Goal: Transaction & Acquisition: Purchase product/service

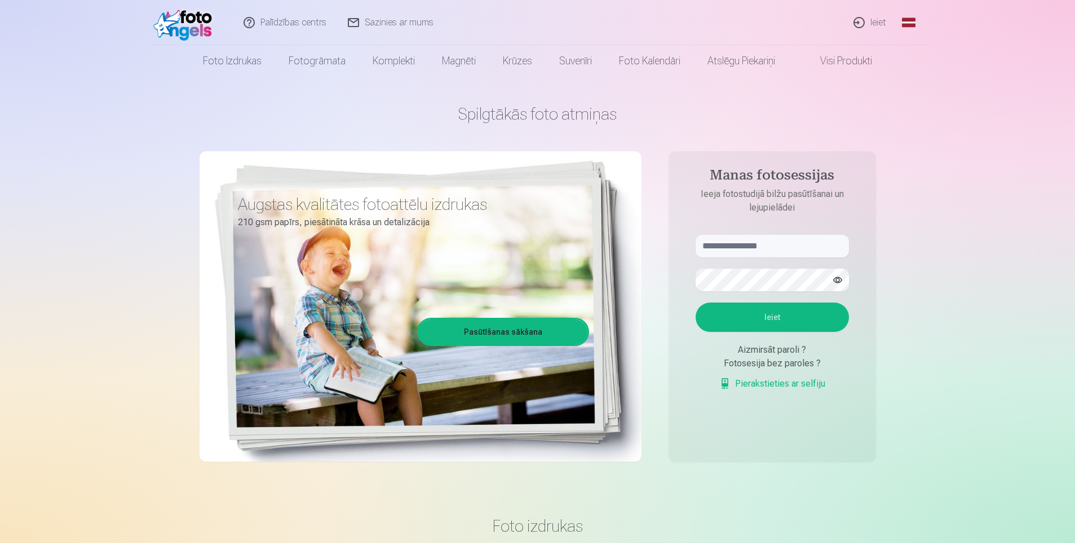
click at [878, 21] on link "Ieiet" at bounding box center [871, 22] width 54 height 45
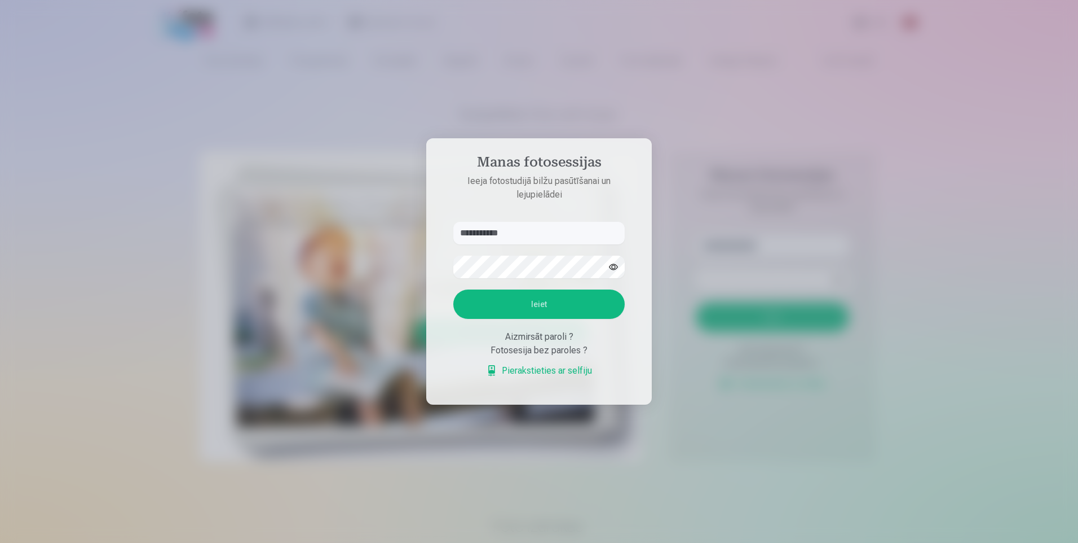
type input "**********"
click at [547, 301] on button "Ieiet" at bounding box center [538, 303] width 171 height 29
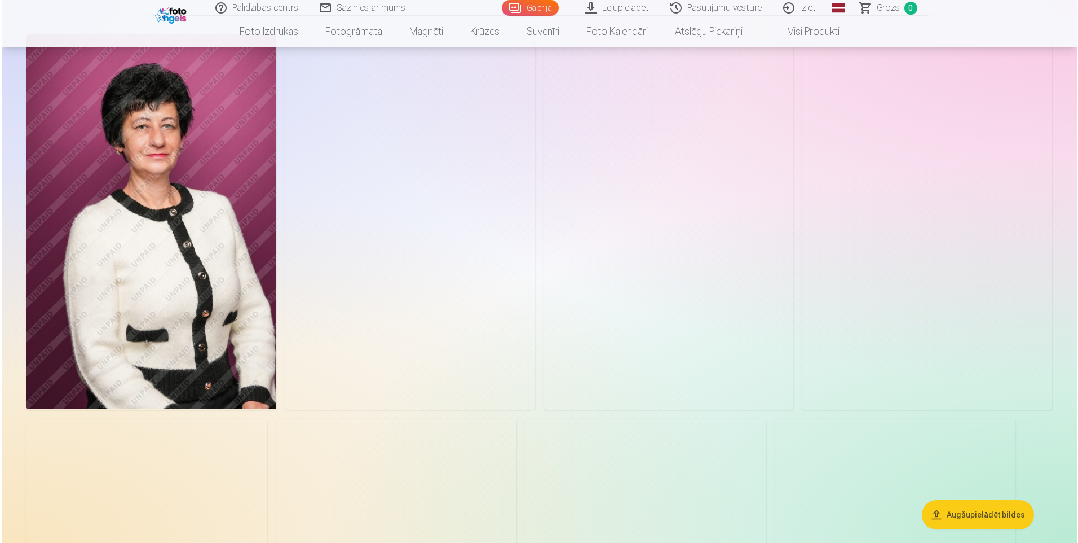
scroll to position [56, 0]
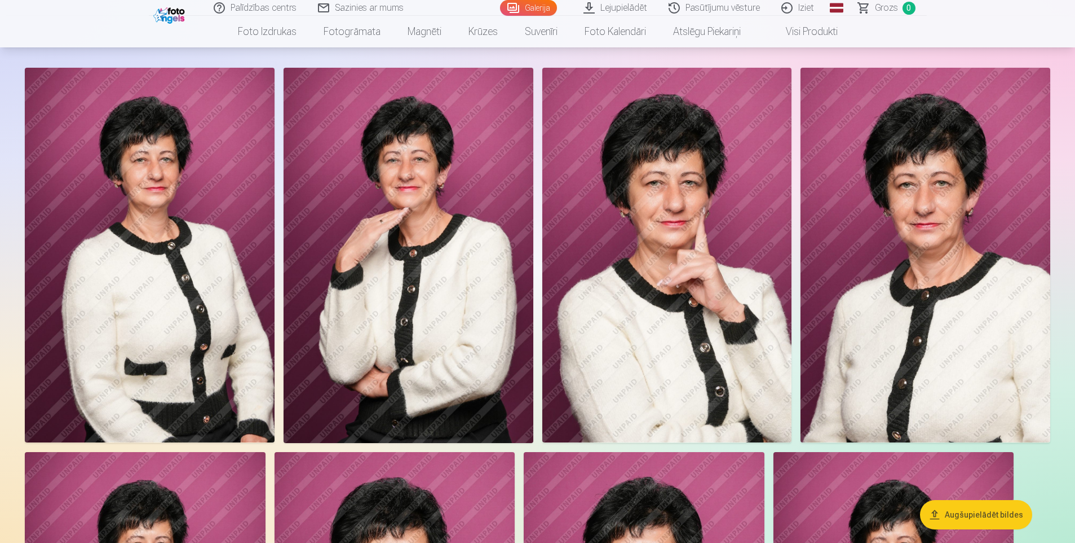
click at [205, 262] on img at bounding box center [150, 255] width 250 height 374
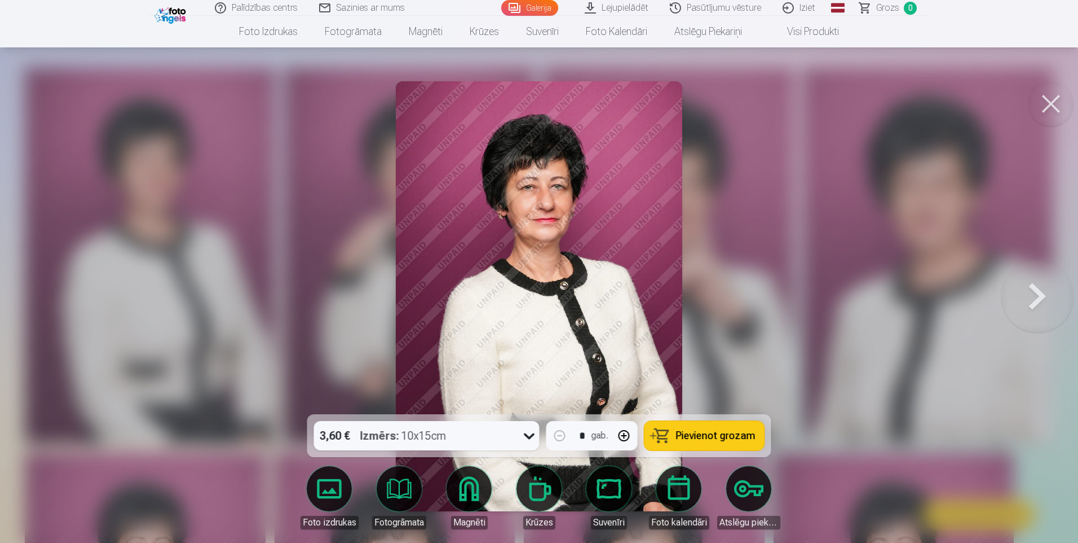
click at [700, 435] on span "Pievienot grozam" at bounding box center [716, 435] width 80 height 10
click at [1039, 98] on button at bounding box center [1051, 103] width 45 height 45
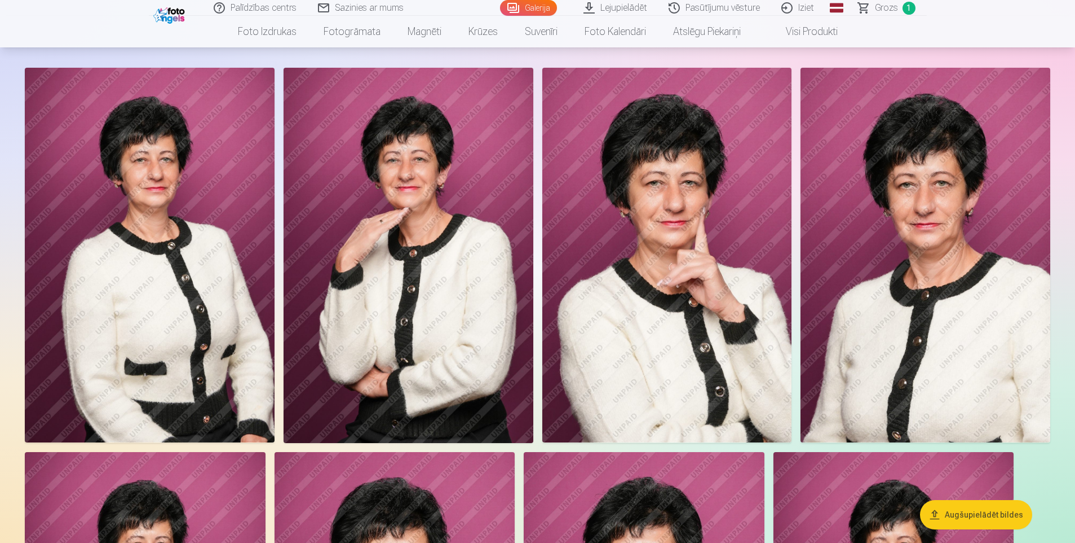
click at [687, 255] on img at bounding box center [668, 255] width 250 height 374
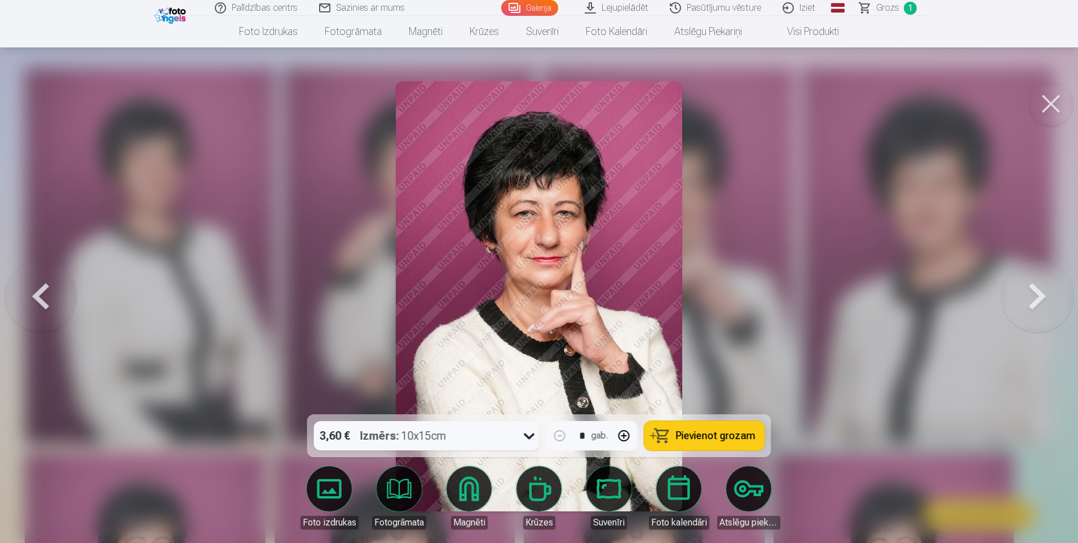
click at [707, 437] on span "Pievienot grozam" at bounding box center [716, 435] width 80 height 10
drag, startPoint x: 881, startPoint y: 8, endPoint x: 888, endPoint y: 10, distance: 7.5
click at [881, 8] on span "Grozs" at bounding box center [887, 8] width 23 height 14
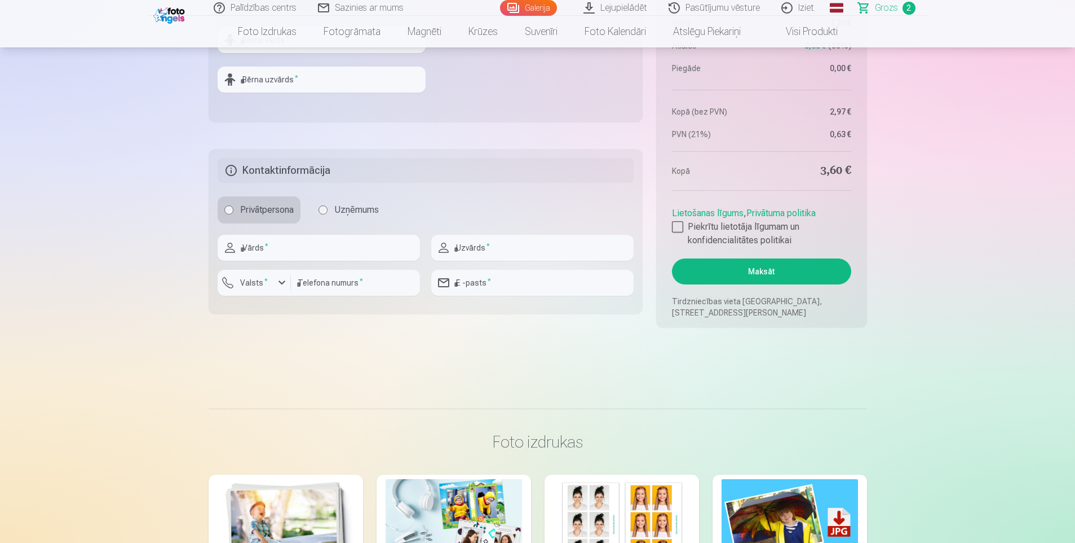
scroll to position [677, 0]
click at [275, 247] on input "text" at bounding box center [319, 246] width 202 height 26
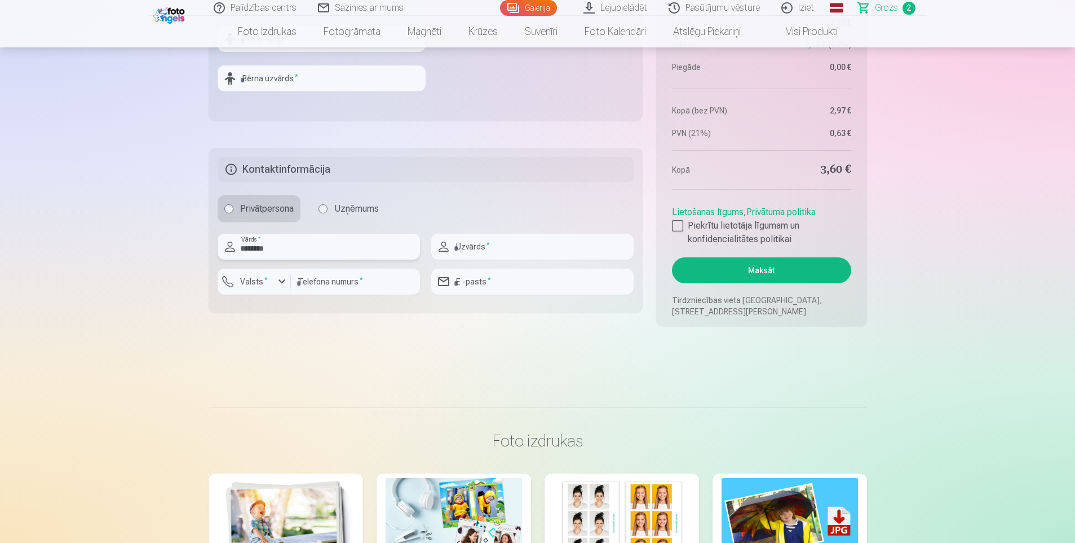
drag, startPoint x: 276, startPoint y: 247, endPoint x: 235, endPoint y: 245, distance: 41.2
click at [235, 245] on div "******** Vārds *" at bounding box center [319, 246] width 202 height 26
type input "********"
click at [472, 246] on input "text" at bounding box center [532, 246] width 202 height 26
type input "*********"
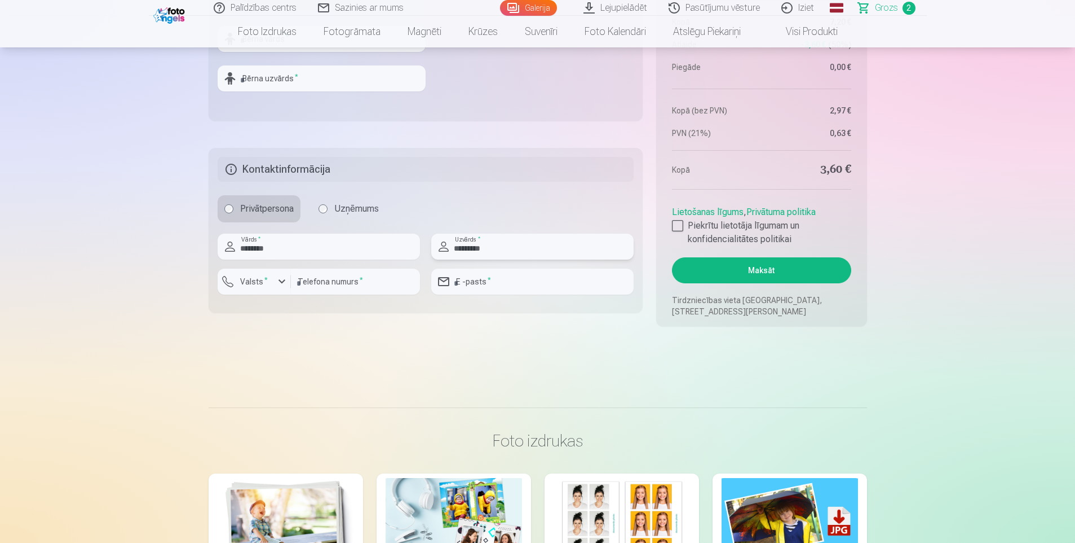
type input "********"
type input "**********"
type input "*********"
click at [735, 271] on button "Maksāt" at bounding box center [761, 270] width 179 height 26
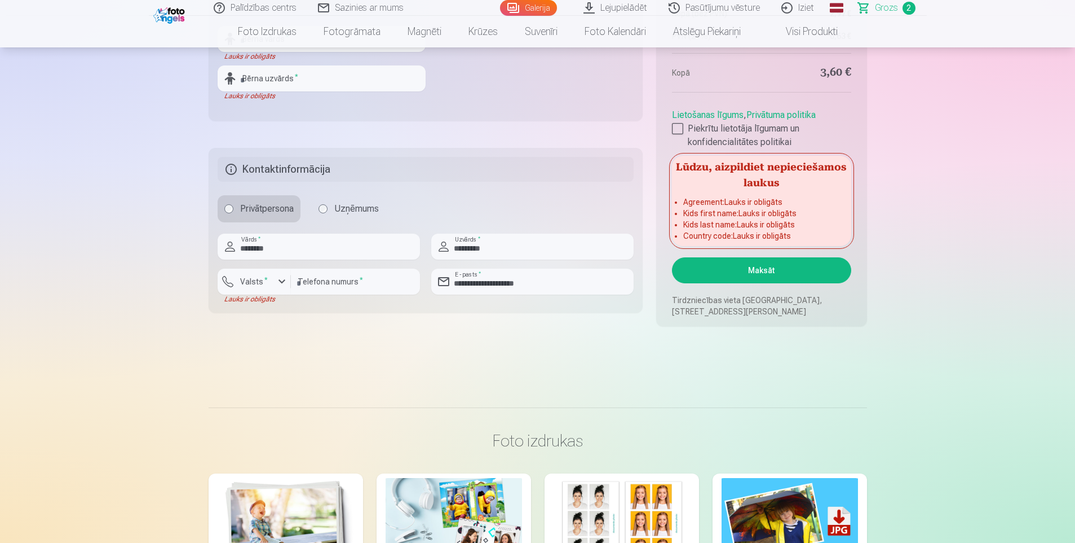
click at [674, 134] on label "Piekrītu lietotāja līgumam un konfidencialitātes politikai" at bounding box center [761, 135] width 179 height 27
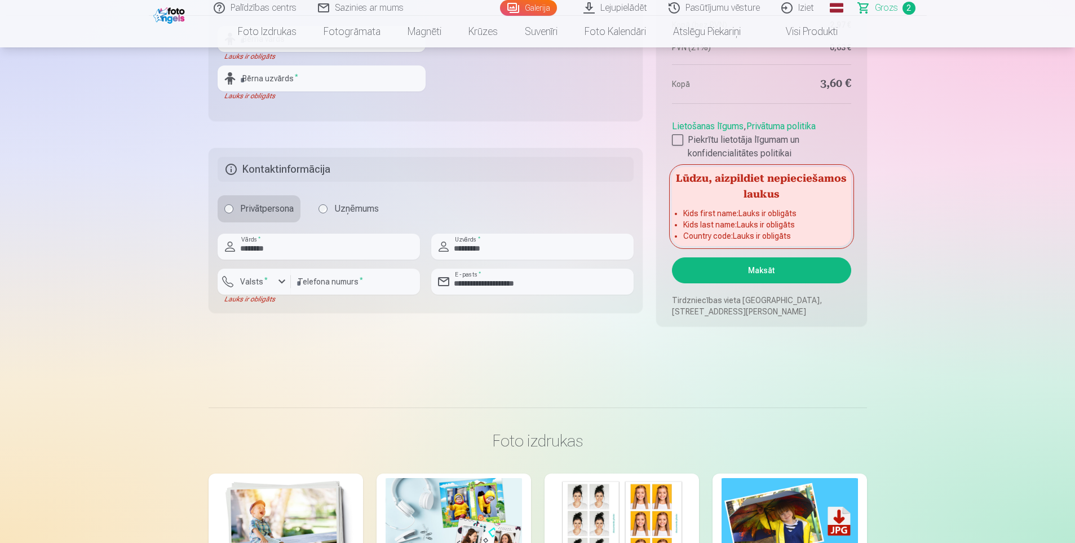
click at [718, 273] on button "Maksāt" at bounding box center [761, 270] width 179 height 26
click at [749, 275] on button "Maksāt" at bounding box center [761, 270] width 179 height 26
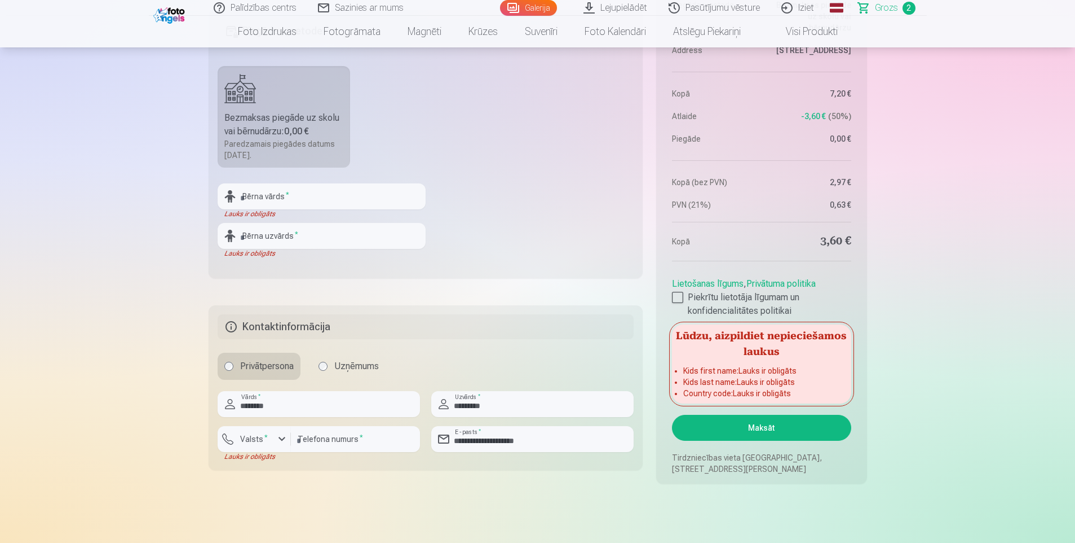
scroll to position [564, 0]
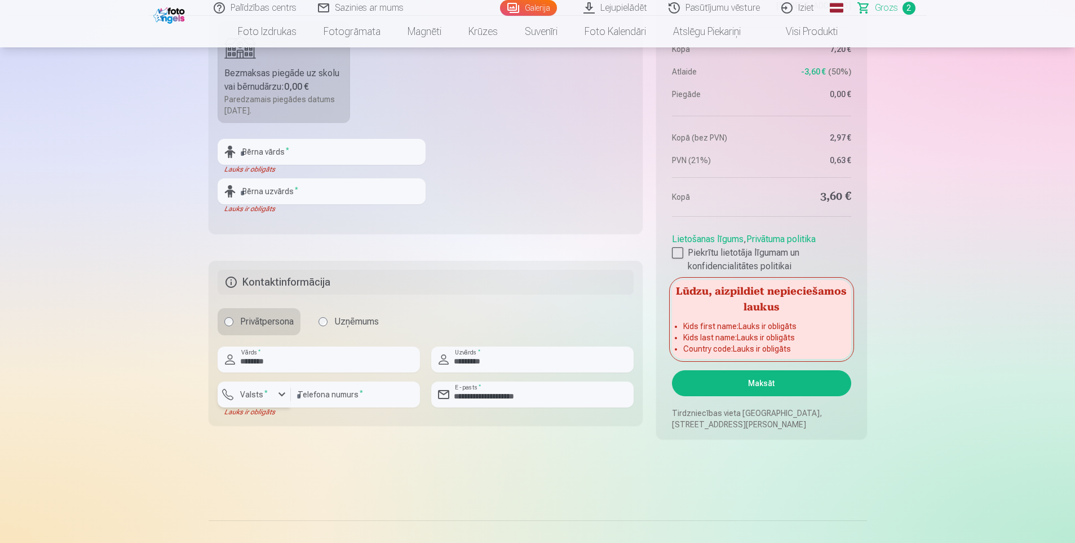
click at [283, 394] on div "button" at bounding box center [282, 394] width 14 height 14
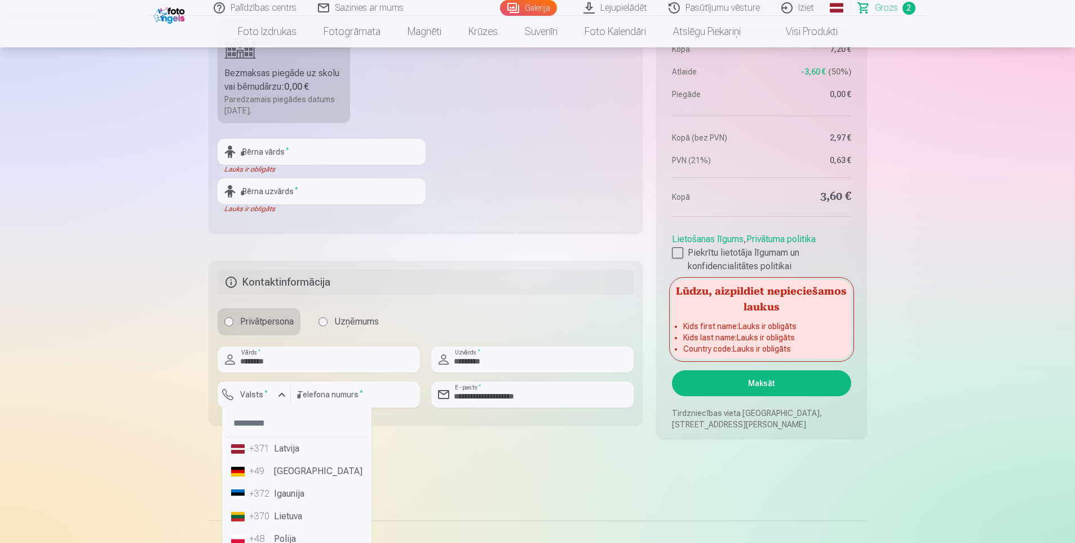
click at [283, 444] on li "+371 Latvija" at bounding box center [297, 448] width 140 height 23
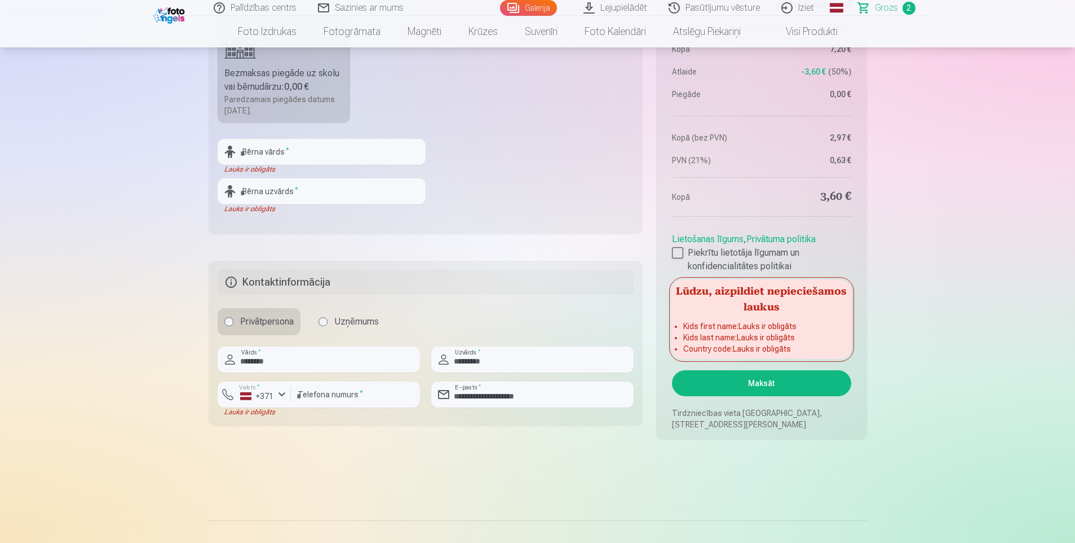
click at [753, 387] on button "Maksāt" at bounding box center [761, 383] width 179 height 26
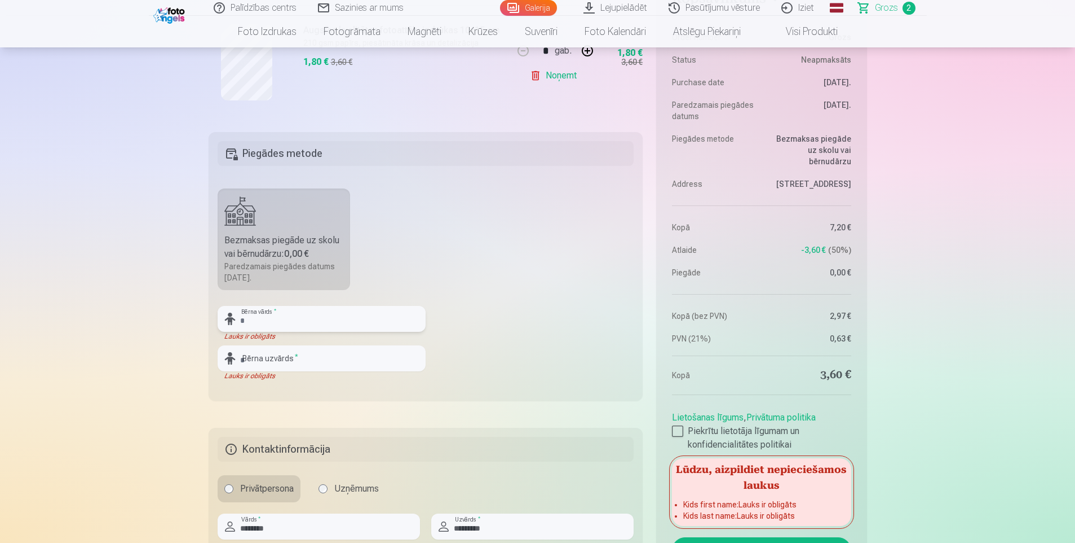
scroll to position [395, 0]
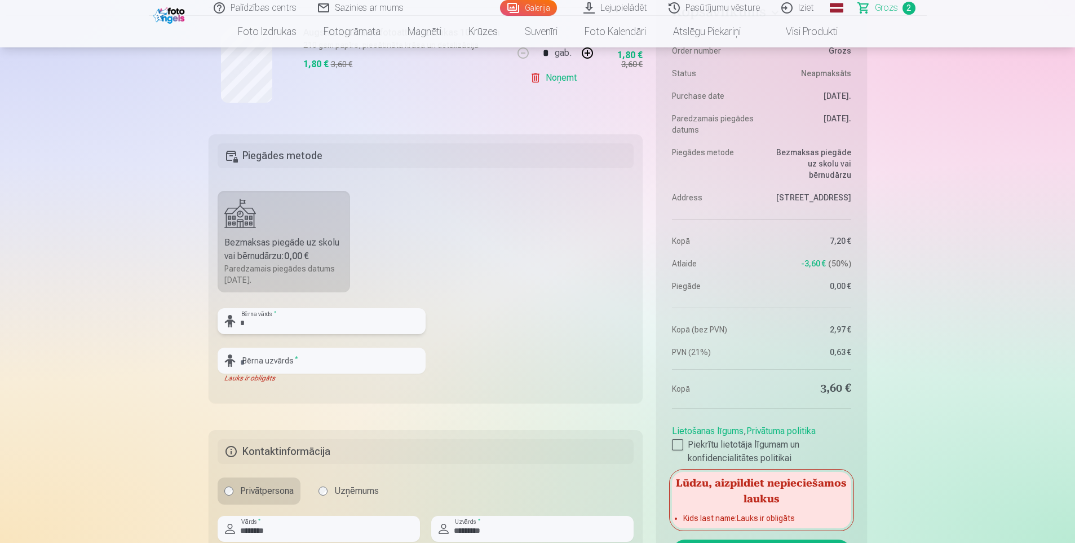
type input "*"
click at [496, 316] on fieldset "Piegādes metode Bezmaksas piegāde uz skolu vai bērnudārzu : 0,00 € Paredzamais …" at bounding box center [426, 268] width 435 height 268
drag, startPoint x: 306, startPoint y: 358, endPoint x: 351, endPoint y: 356, distance: 44.6
click at [306, 358] on input "text" at bounding box center [322, 360] width 208 height 26
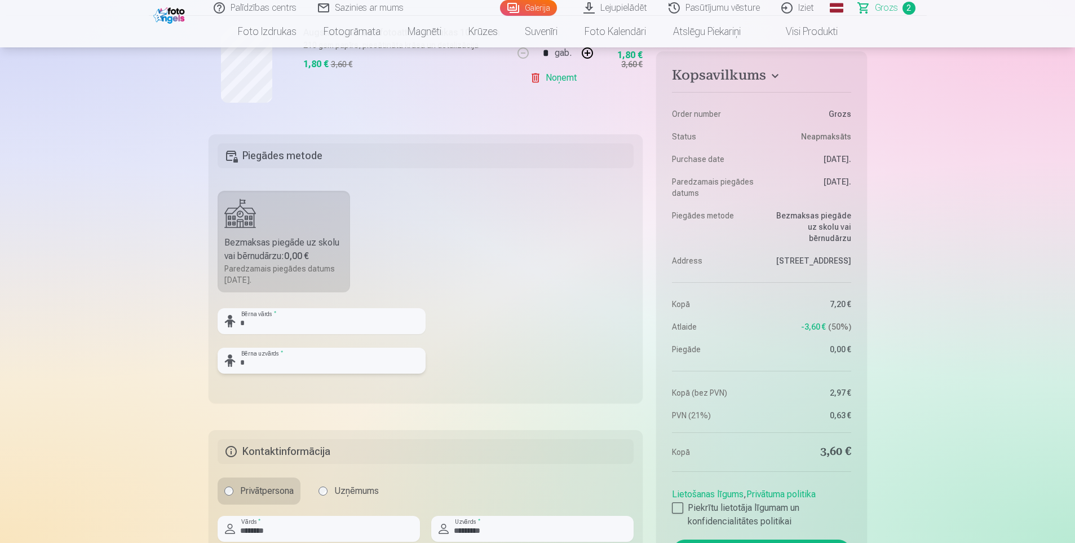
type input "*"
click at [521, 356] on fieldset "Piegādes metode Bezmaksas piegāde uz skolu vai bērnudārzu : 0,00 € Paredzamais …" at bounding box center [426, 268] width 435 height 268
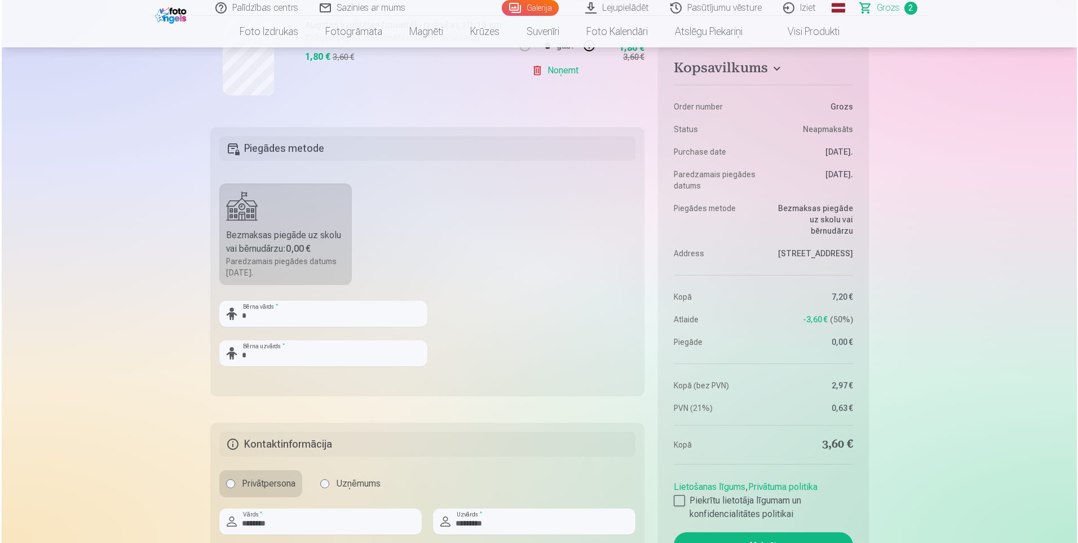
scroll to position [564, 0]
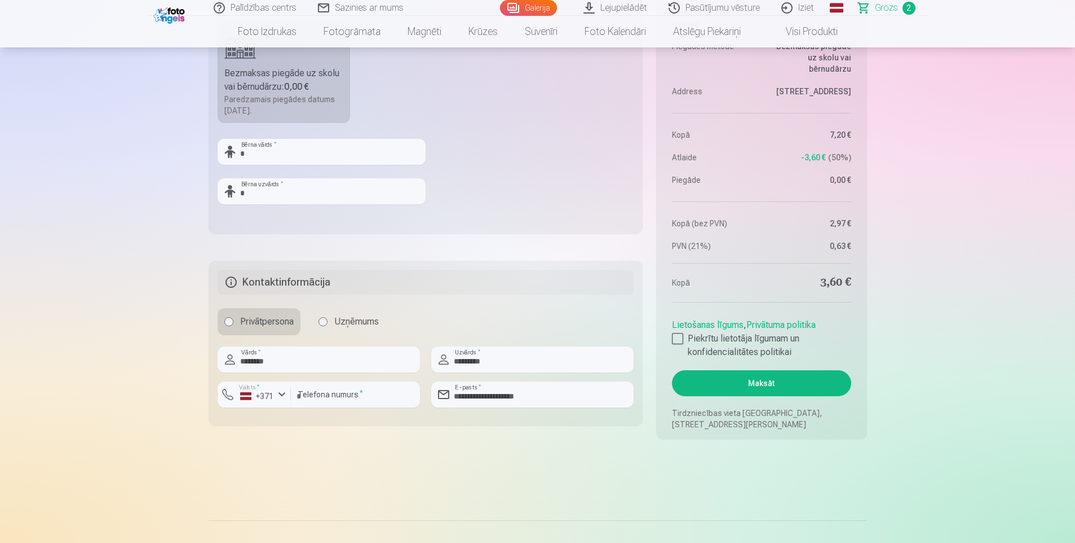
click at [797, 393] on button "Maksāt" at bounding box center [761, 383] width 179 height 26
